Goal: Check status

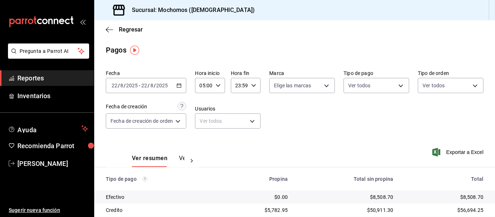
click at [181, 86] on icon "button" at bounding box center [178, 85] width 5 height 5
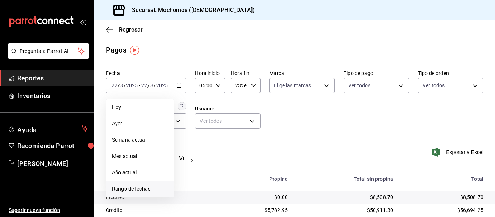
click at [151, 192] on span "Rango de fechas" at bounding box center [140, 189] width 56 height 8
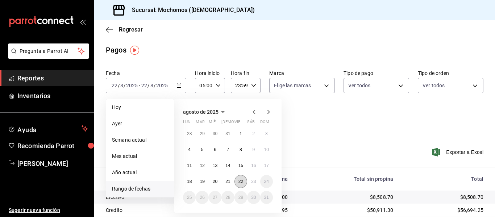
click at [245, 184] on button "22" at bounding box center [240, 181] width 13 height 13
click at [251, 183] on abbr "23" at bounding box center [253, 181] width 5 height 5
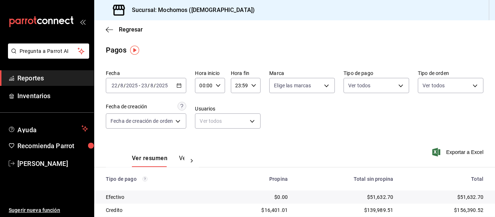
click at [208, 91] on input "00:00" at bounding box center [203, 85] width 17 height 14
click at [205, 118] on span "05" at bounding box center [203, 119] width 3 height 6
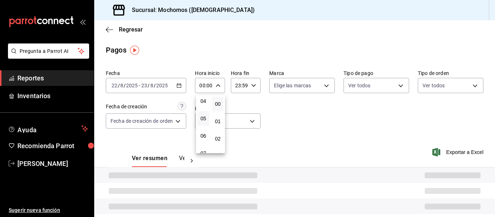
type input "05:00"
click at [241, 87] on div at bounding box center [247, 108] width 495 height 217
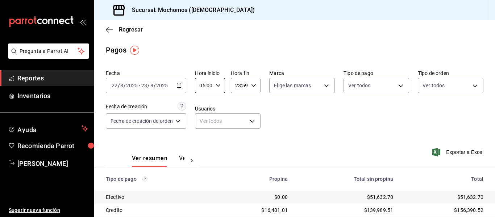
click at [241, 87] on input "23:59" at bounding box center [239, 85] width 17 height 14
click at [241, 104] on button "04" at bounding box center [238, 104] width 12 height 14
type input "04:59"
click at [282, 113] on div at bounding box center [247, 108] width 495 height 217
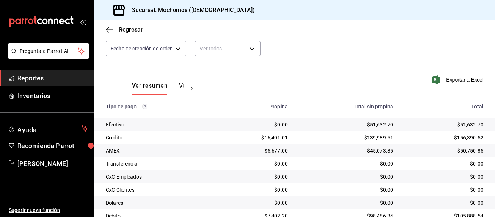
scroll to position [103, 0]
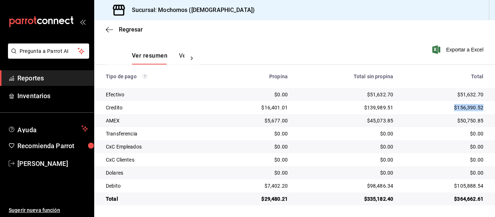
drag, startPoint x: 454, startPoint y: 108, endPoint x: 481, endPoint y: 109, distance: 26.1
click at [481, 109] on td "$156,390.52" at bounding box center [447, 107] width 96 height 13
copy div "$156,390.52"
drag, startPoint x: 446, startPoint y: 187, endPoint x: 481, endPoint y: 188, distance: 34.8
click at [481, 188] on td "$105,888.54" at bounding box center [447, 185] width 96 height 13
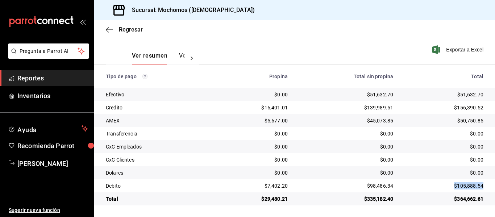
copy div "$105,888.54"
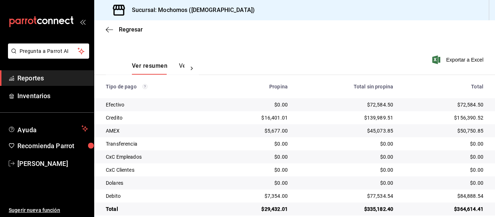
scroll to position [103, 0]
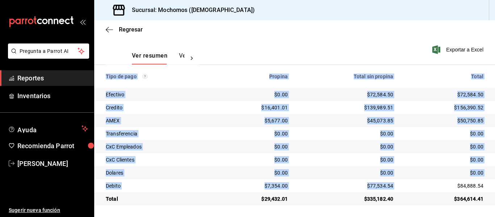
drag, startPoint x: 450, startPoint y: 188, endPoint x: 495, endPoint y: 190, distance: 44.2
click at [495, 190] on div "Regresar Pagos Fecha [DATE] [DATE] - [DATE] [DATE] Hora inicio 05:00 Hora inici…" at bounding box center [294, 118] width 401 height 197
click at [487, 190] on td "$84,888.54" at bounding box center [447, 185] width 96 height 13
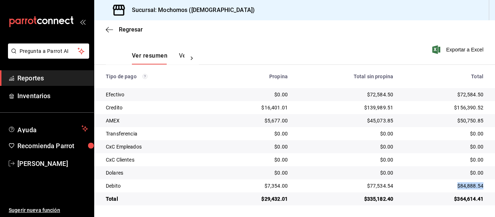
drag, startPoint x: 486, startPoint y: 184, endPoint x: 430, endPoint y: 191, distance: 56.2
click at [430, 191] on td "$84,888.54" at bounding box center [447, 185] width 96 height 13
copy div "$84,888.54"
